Goal: Navigation & Orientation: Find specific page/section

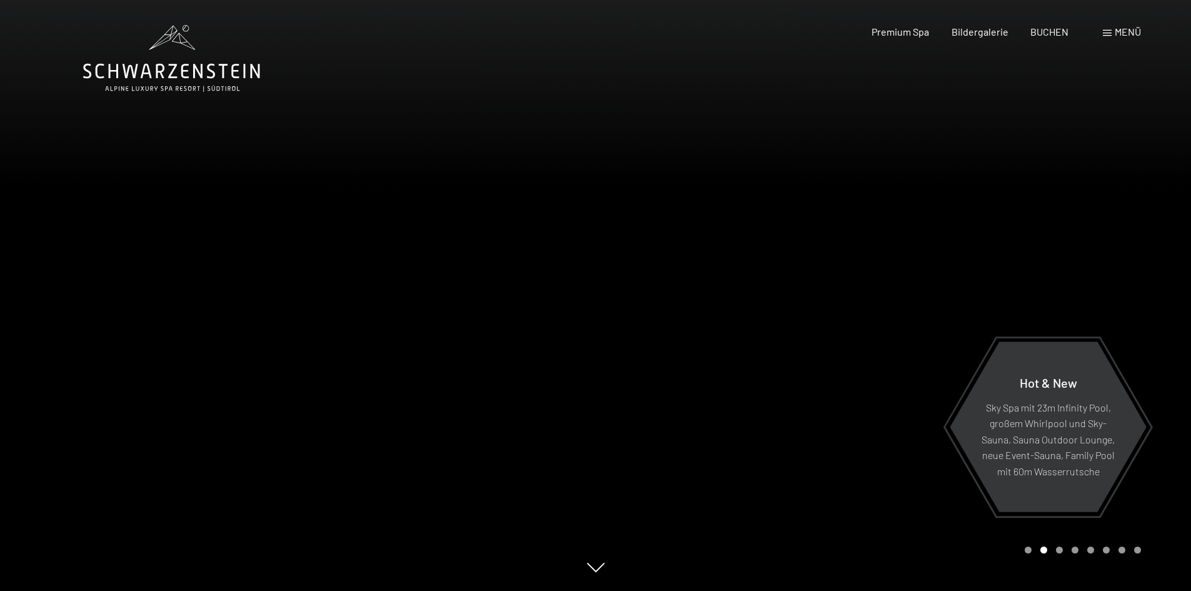
click at [1127, 31] on span "Menü" at bounding box center [1128, 32] width 26 height 12
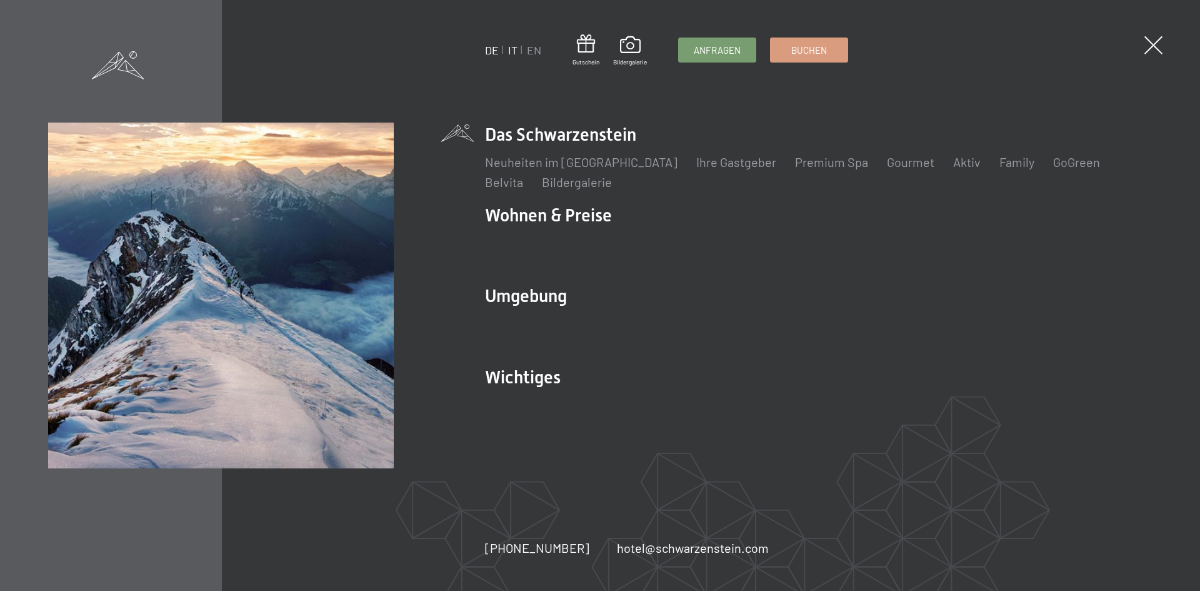
click at [514, 50] on link "IT" at bounding box center [512, 50] width 9 height 14
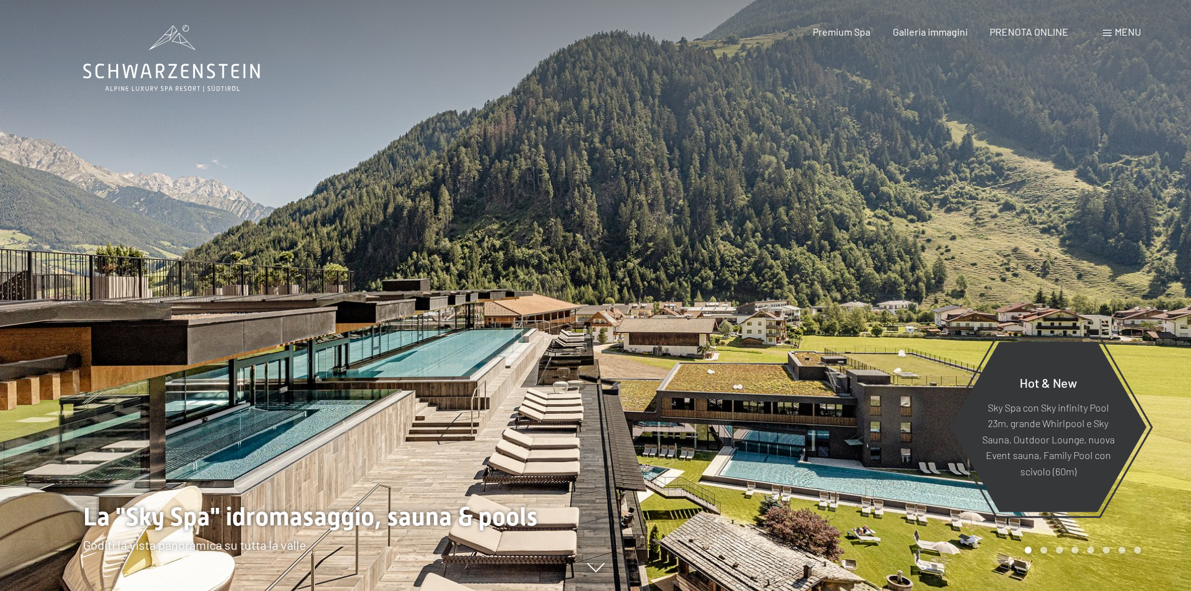
click at [1128, 36] on span "Menu" at bounding box center [1128, 32] width 26 height 12
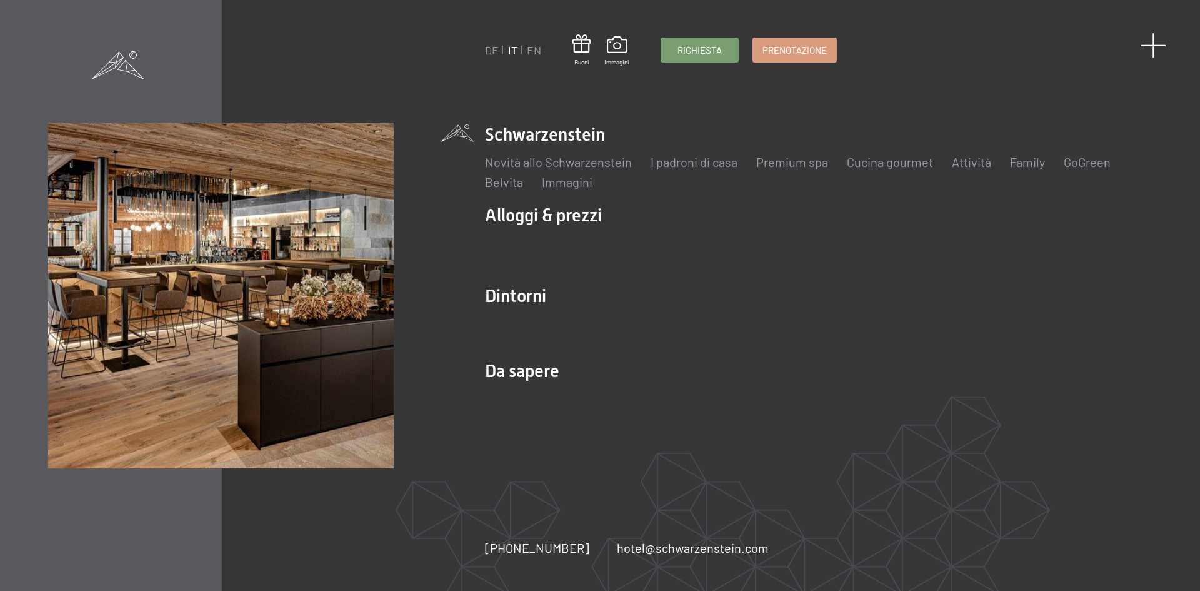
click at [1160, 49] on span at bounding box center [1154, 46] width 26 height 26
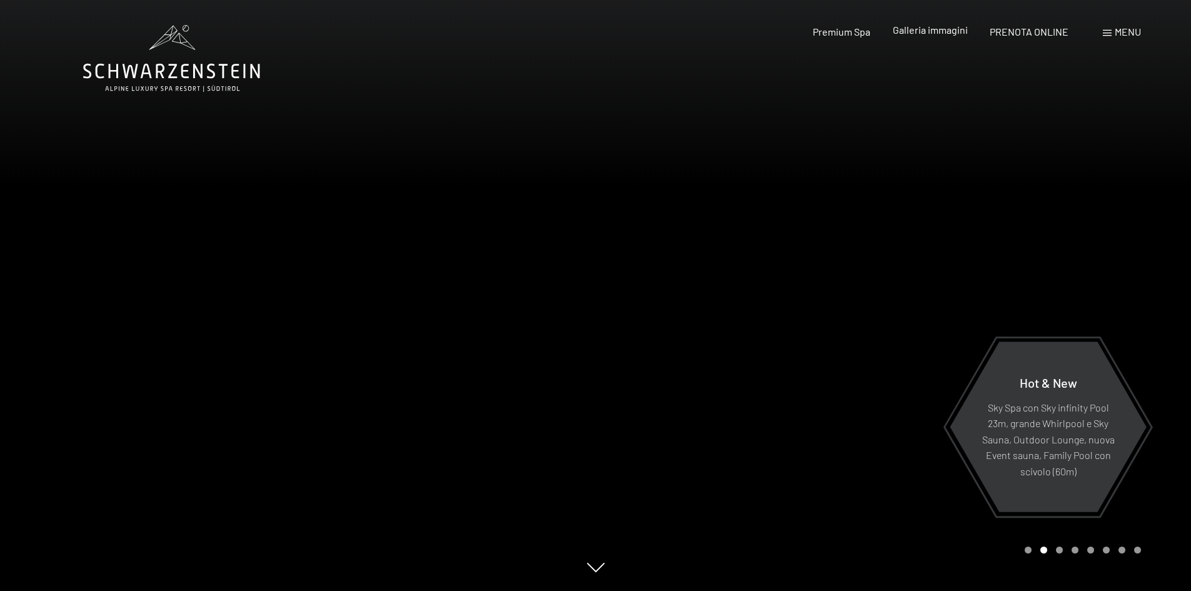
click at [950, 29] on span "Galleria immagini" at bounding box center [930, 30] width 75 height 12
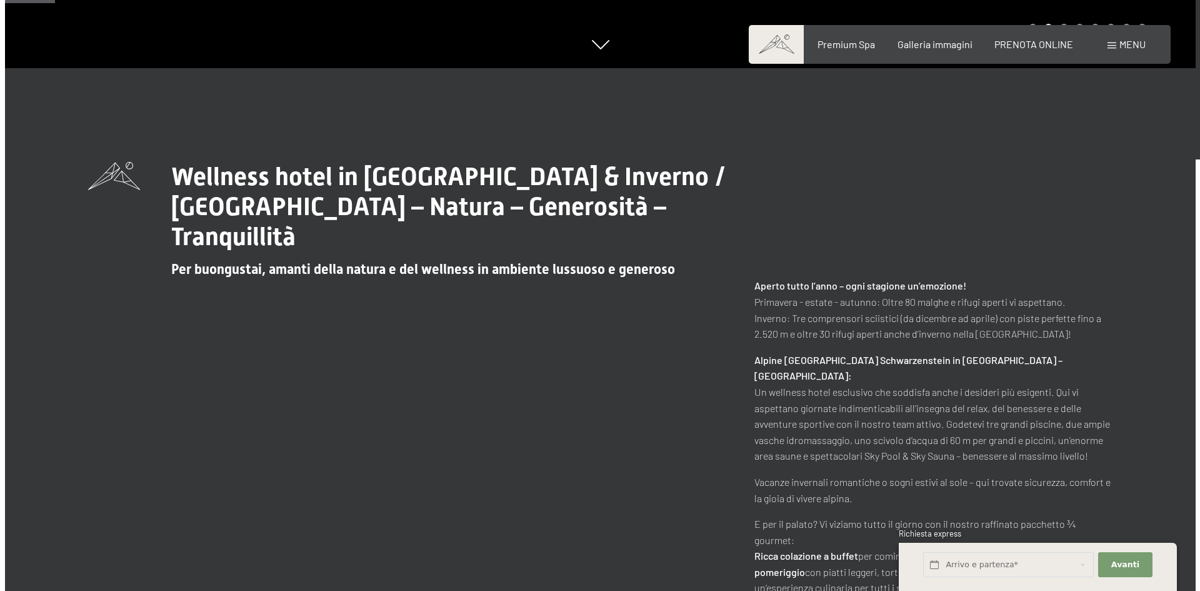
scroll to position [188, 0]
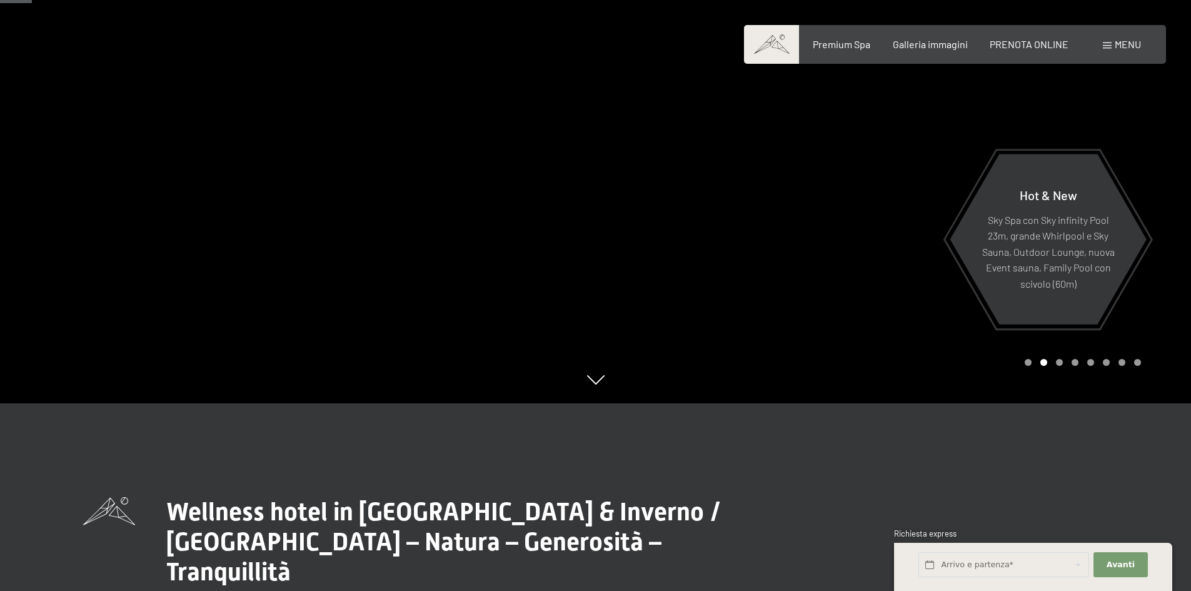
click at [1135, 46] on span "Menu" at bounding box center [1128, 44] width 26 height 12
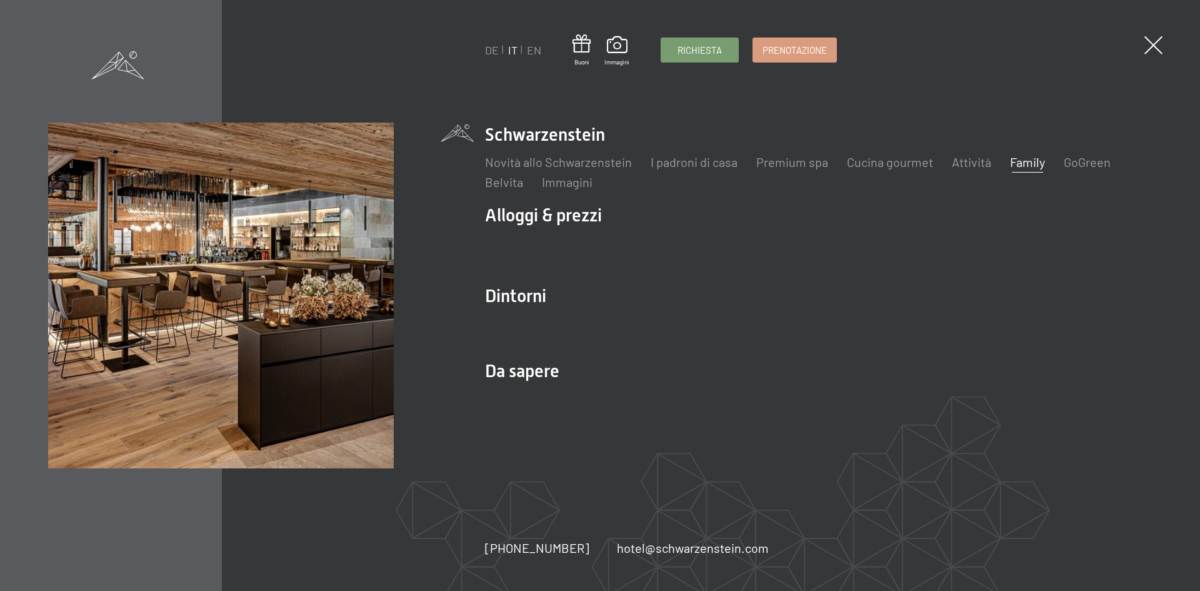
click at [1035, 161] on link "Family" at bounding box center [1027, 161] width 35 height 15
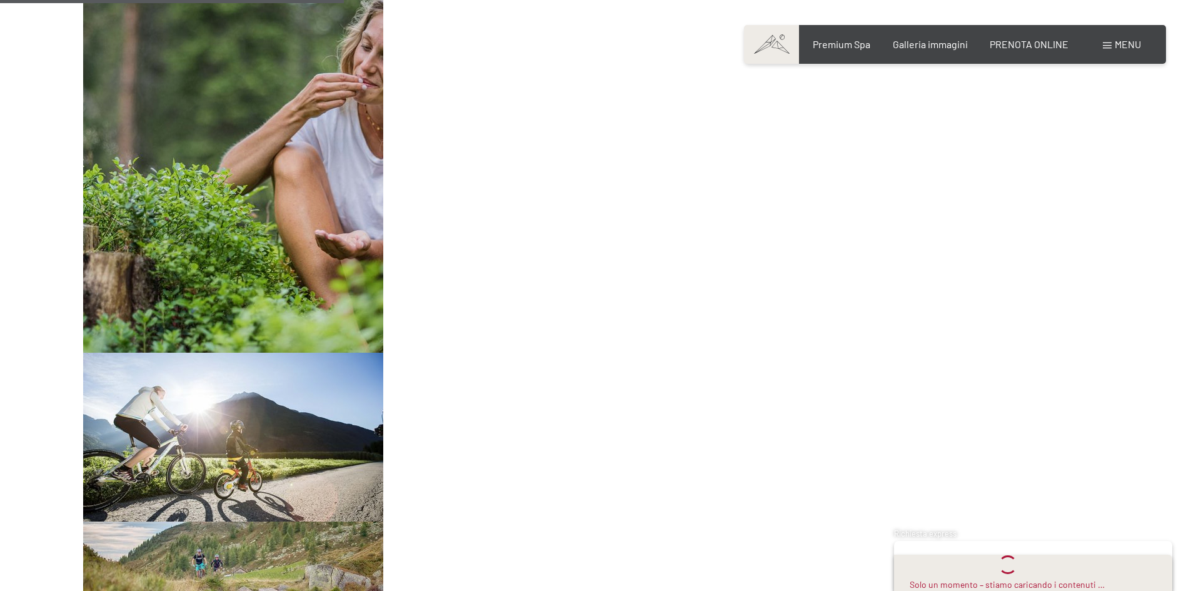
scroll to position [510, 0]
